Goal: Information Seeking & Learning: Stay updated

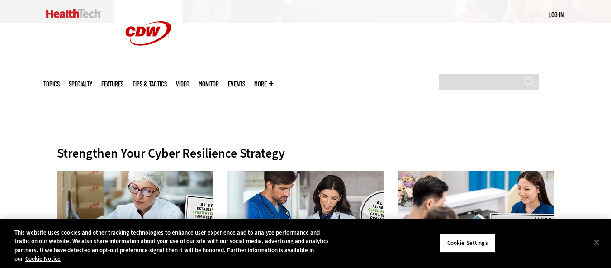
scroll to position [362, 0]
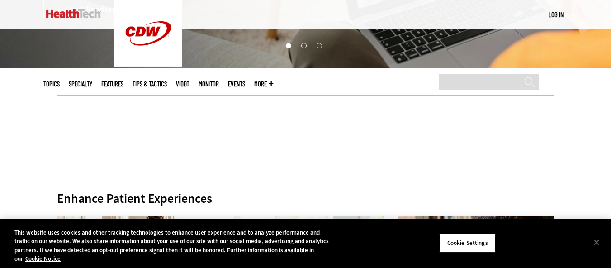
scroll to position [407, 0]
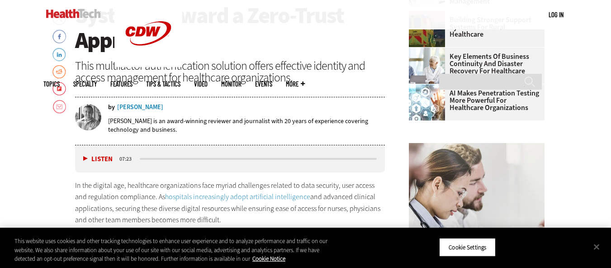
scroll to position [272, 0]
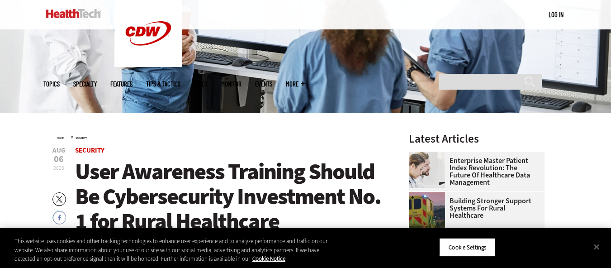
scroll to position [226, 0]
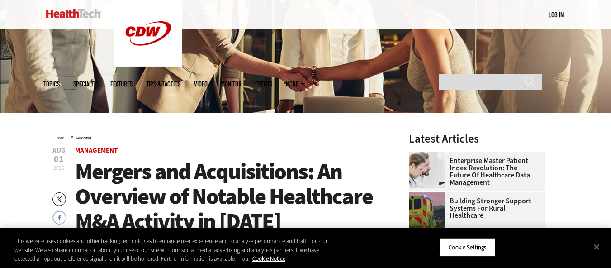
scroll to position [226, 0]
